Goal: Navigation & Orientation: Find specific page/section

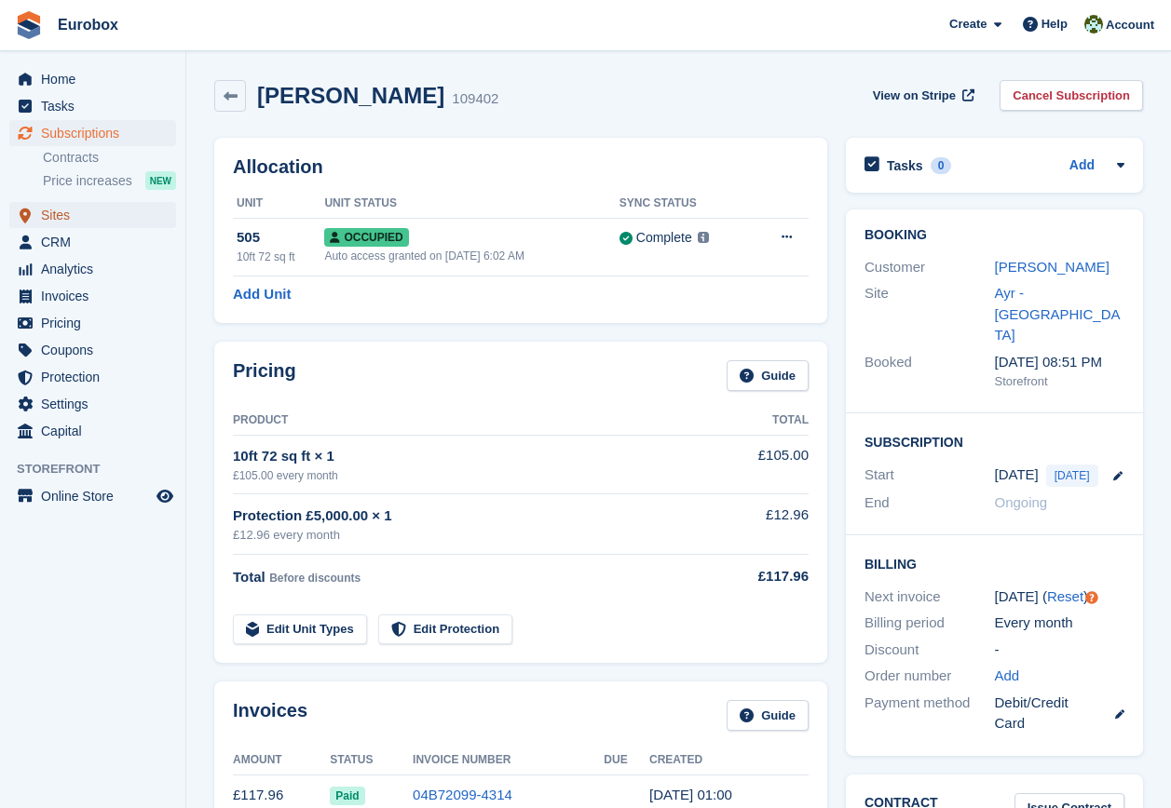
click at [67, 212] on span "Sites" at bounding box center [97, 215] width 112 height 26
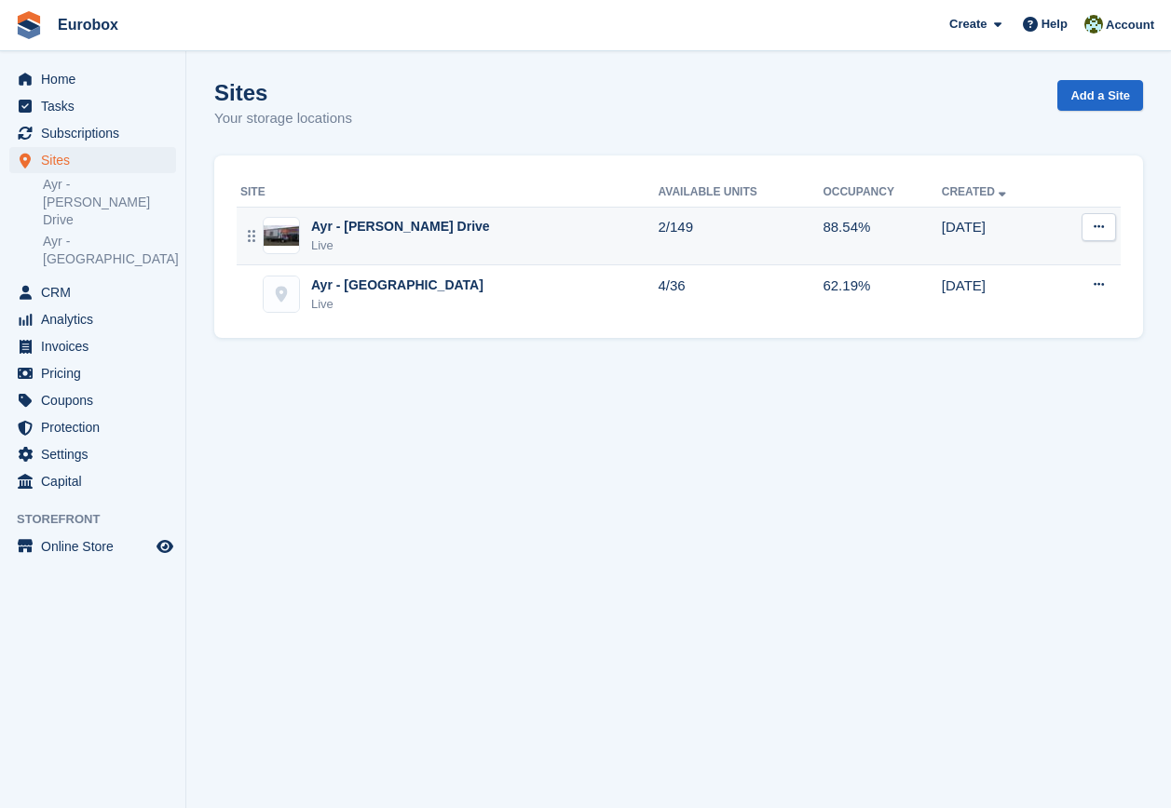
click at [393, 227] on div "Ayr - [PERSON_NAME] Drive" at bounding box center [400, 227] width 179 height 20
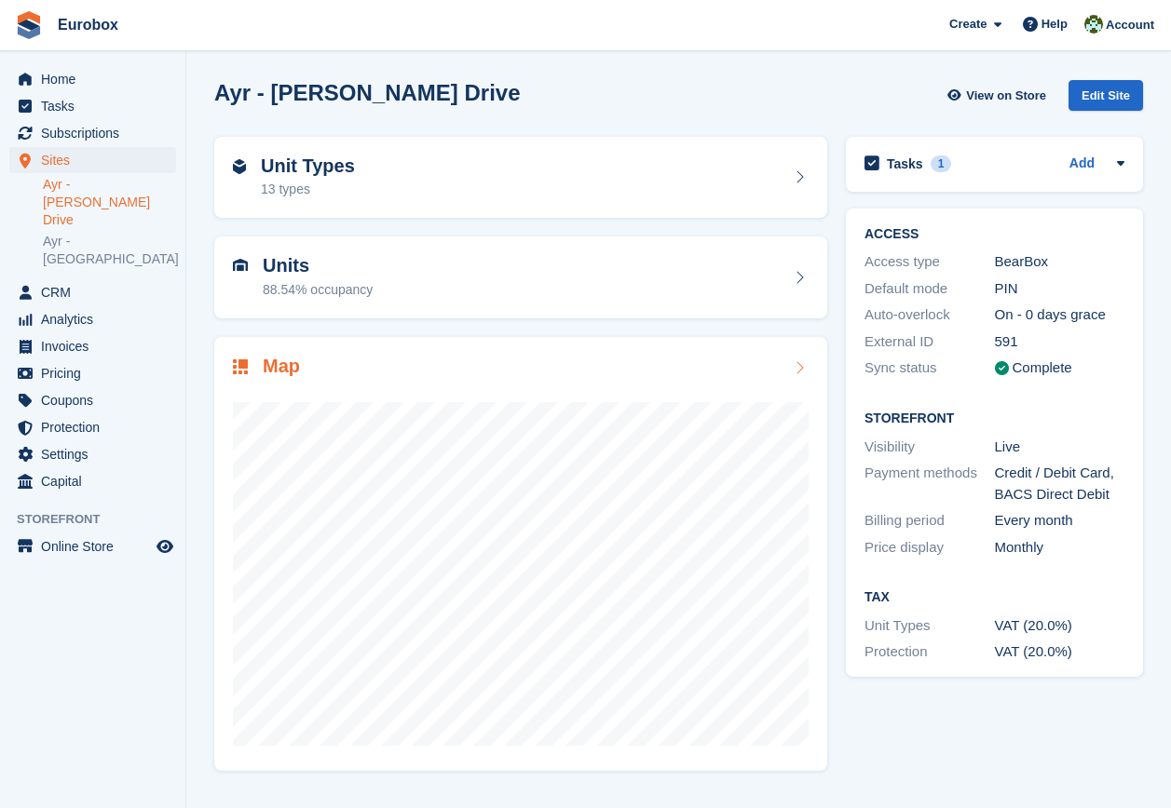
click at [797, 367] on icon at bounding box center [799, 367] width 19 height 15
